Goal: Task Accomplishment & Management: Use online tool/utility

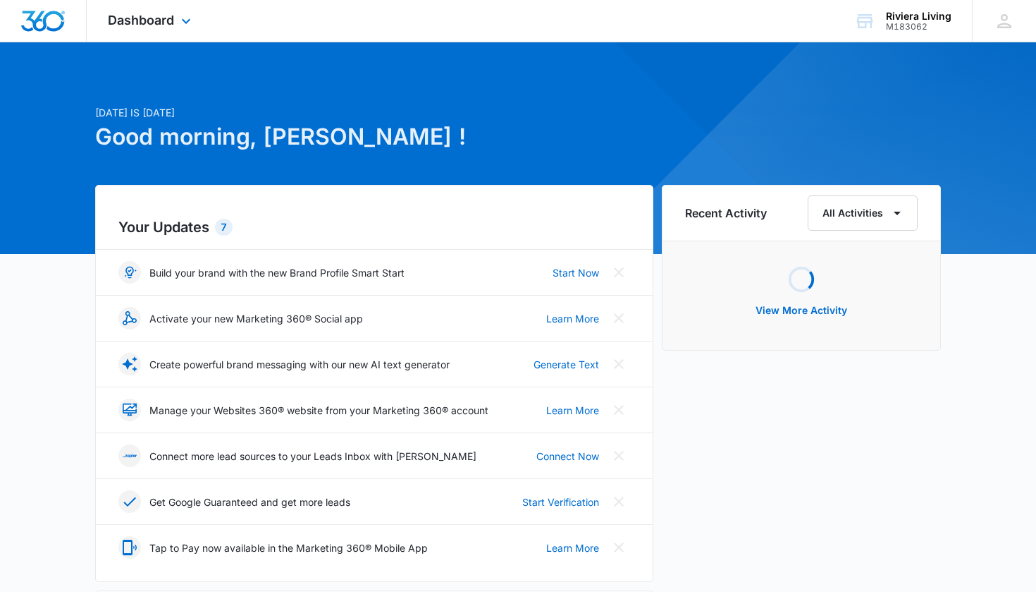
click at [159, 31] on div "Dashboard Apps Reputation Websites Forms CRM Email Social Payments POS Content …" at bounding box center [151, 21] width 129 height 42
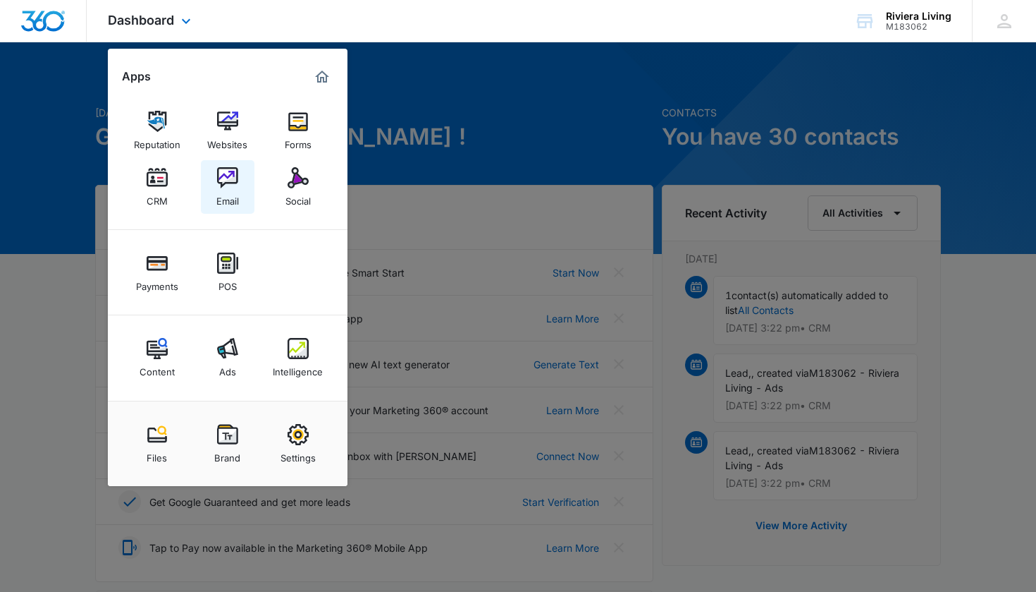
click at [223, 186] on img at bounding box center [227, 177] width 21 height 21
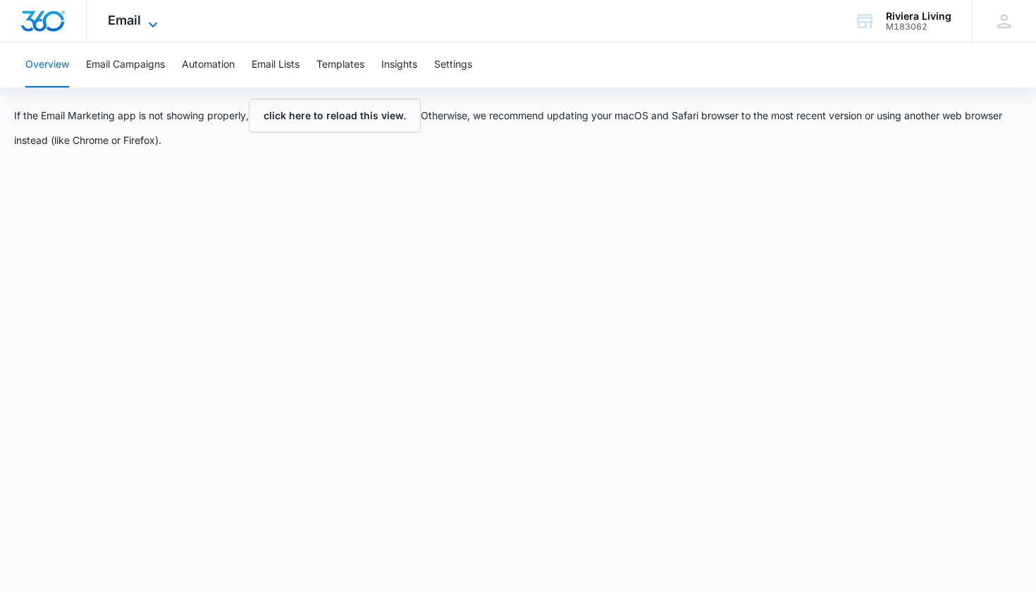
click at [132, 21] on span "Email" at bounding box center [124, 20] width 33 height 15
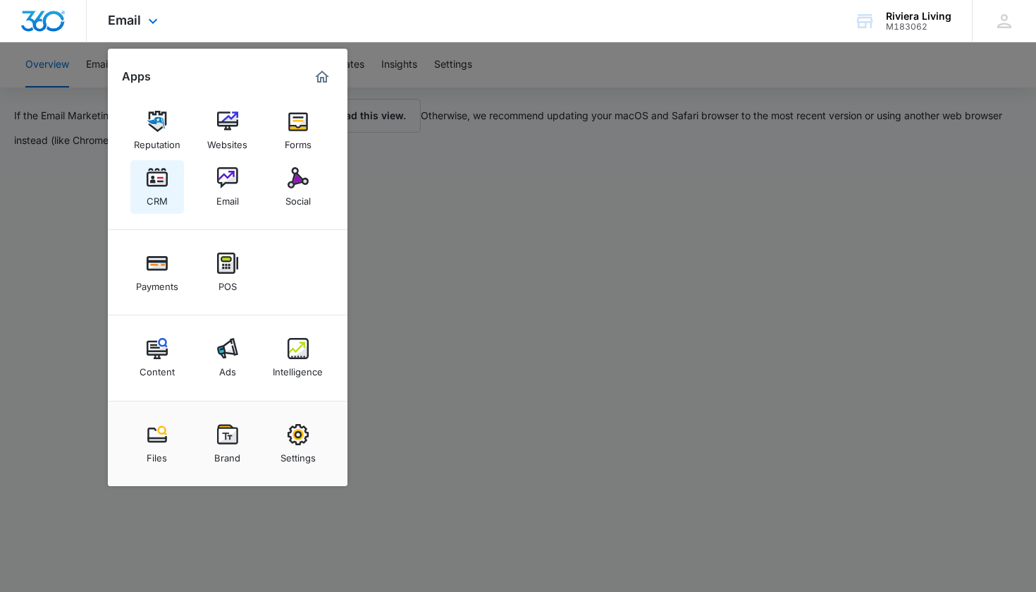
click at [159, 193] on div "CRM" at bounding box center [157, 197] width 21 height 18
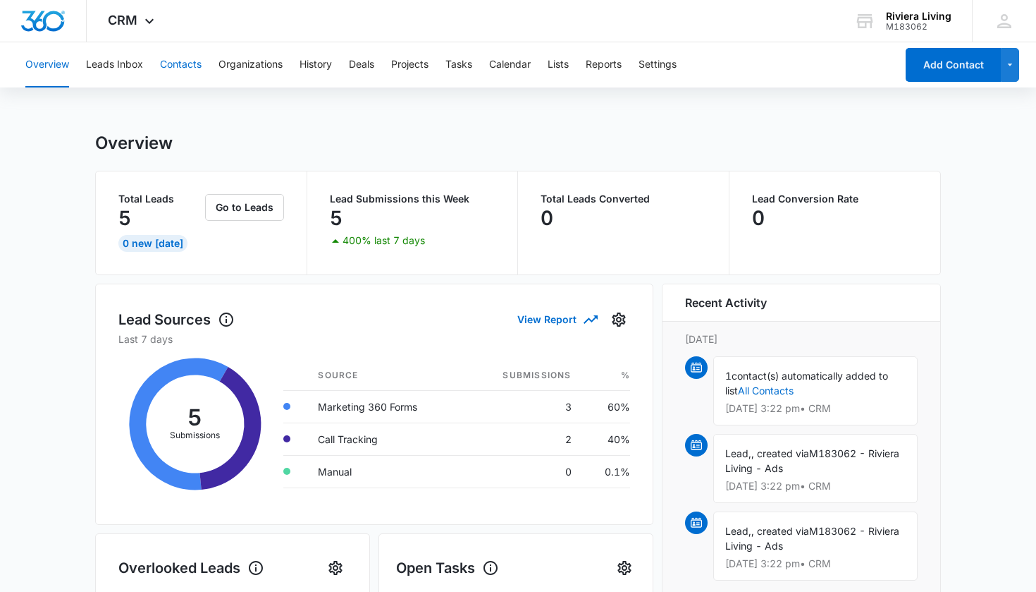
click at [168, 73] on button "Contacts" at bounding box center [181, 64] width 42 height 45
